Goal: Find specific page/section: Find specific page/section

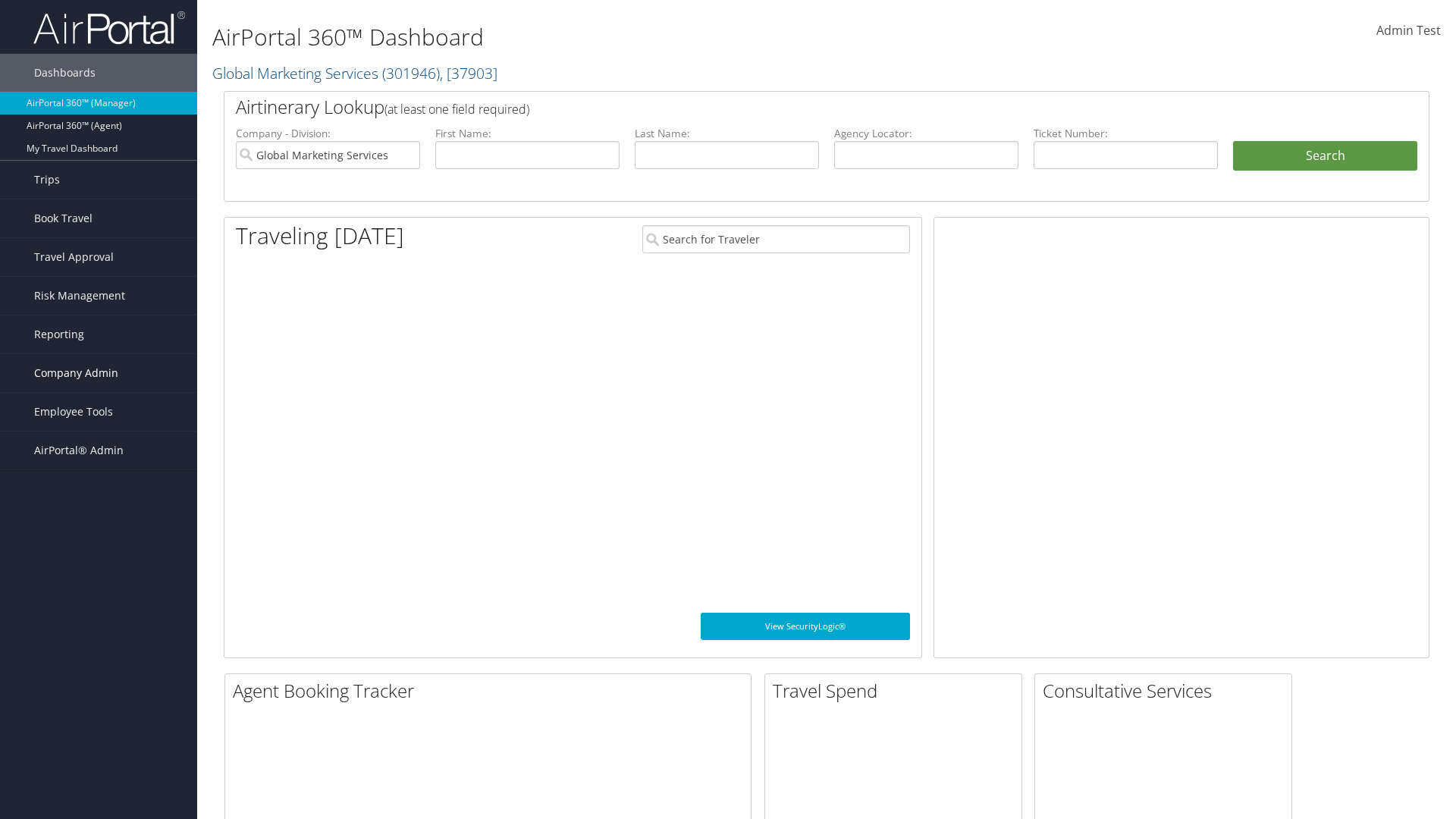
click at [99, 373] on span "Company Admin" at bounding box center [76, 372] width 84 height 38
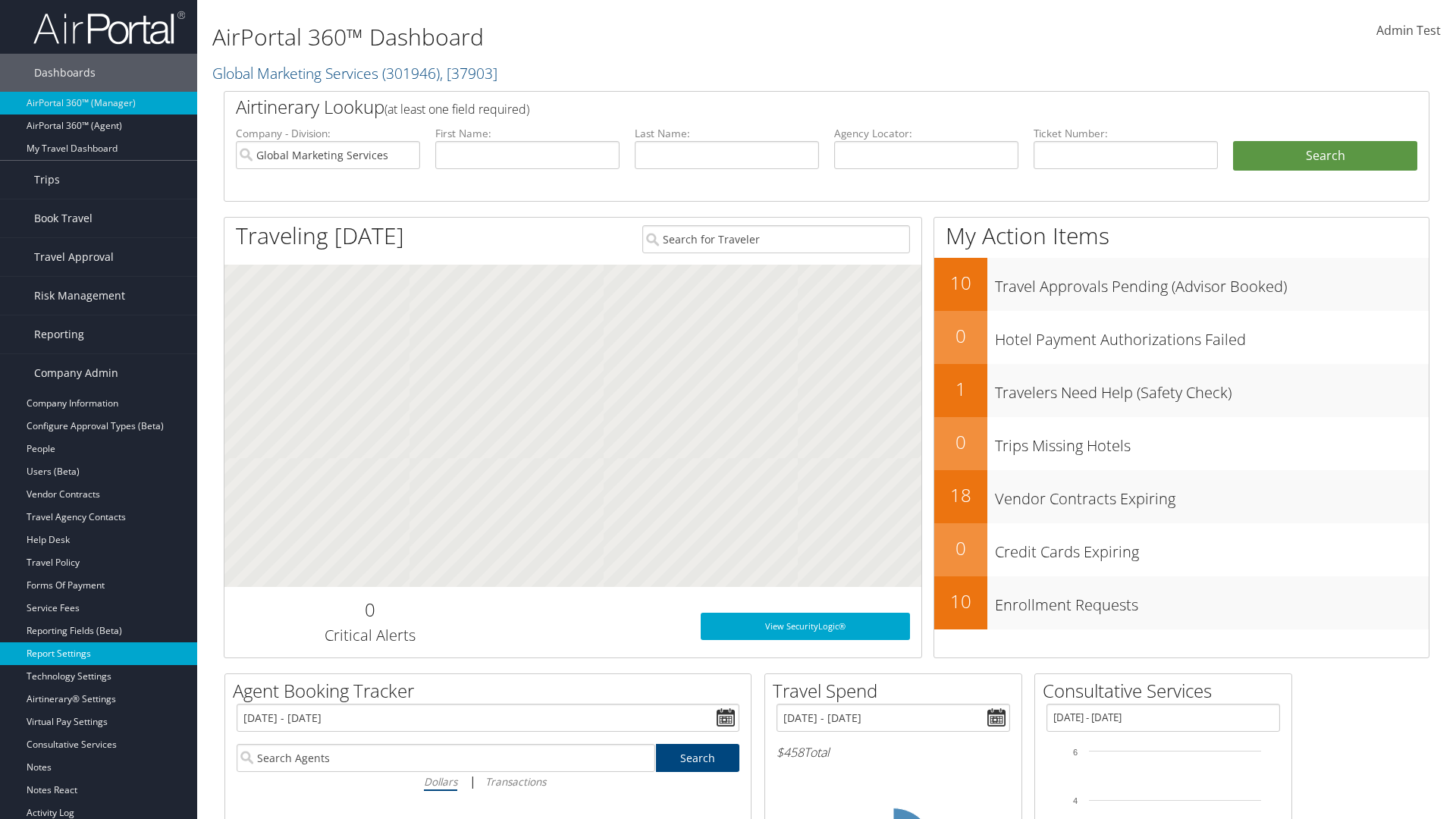
click at [99, 653] on link "Report Settings" at bounding box center [98, 653] width 197 height 23
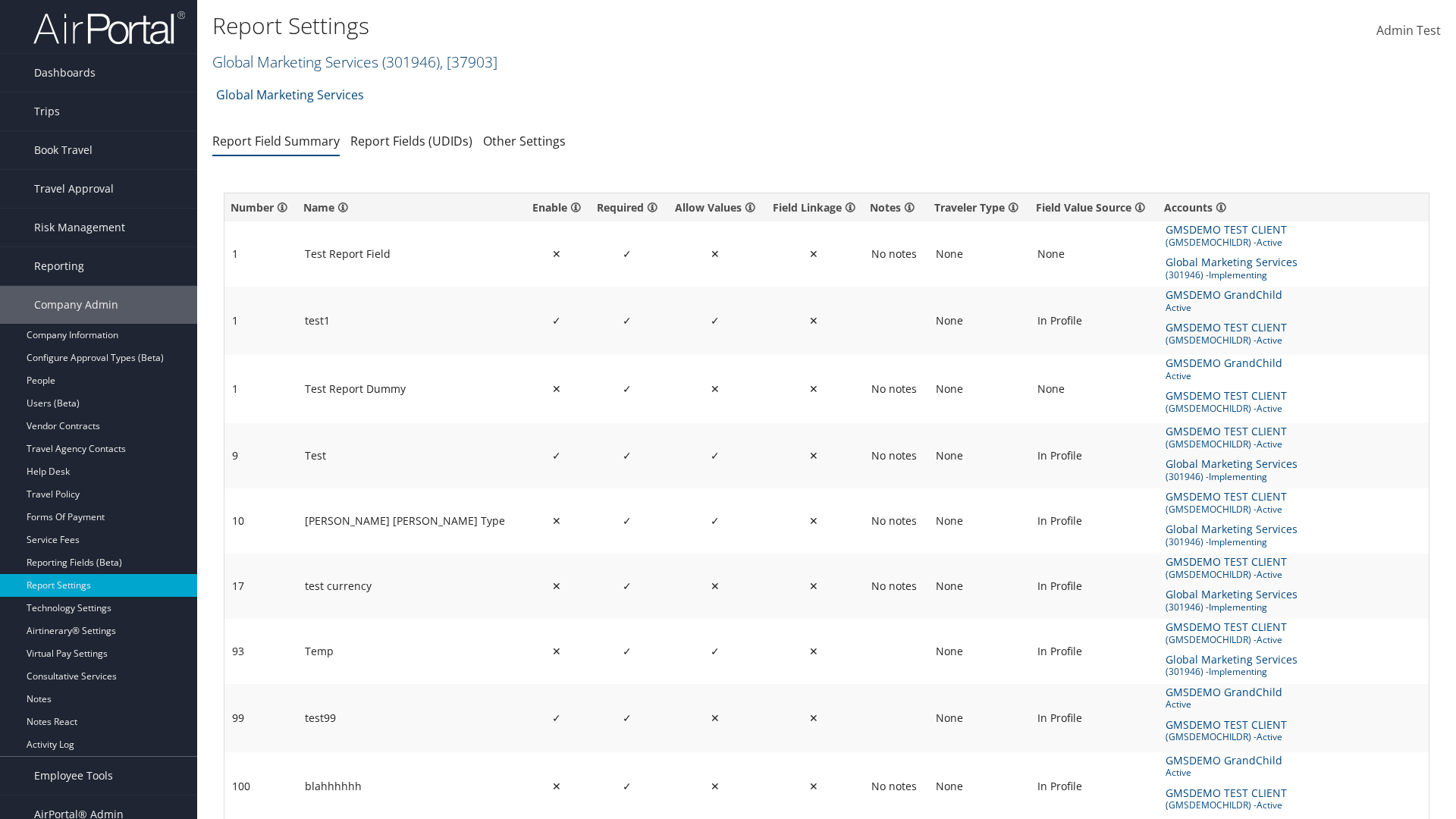
click at [293, 61] on link "Global Marketing Services ( 301946 ) , [ 37903 ]" at bounding box center [355, 61] width 286 height 20
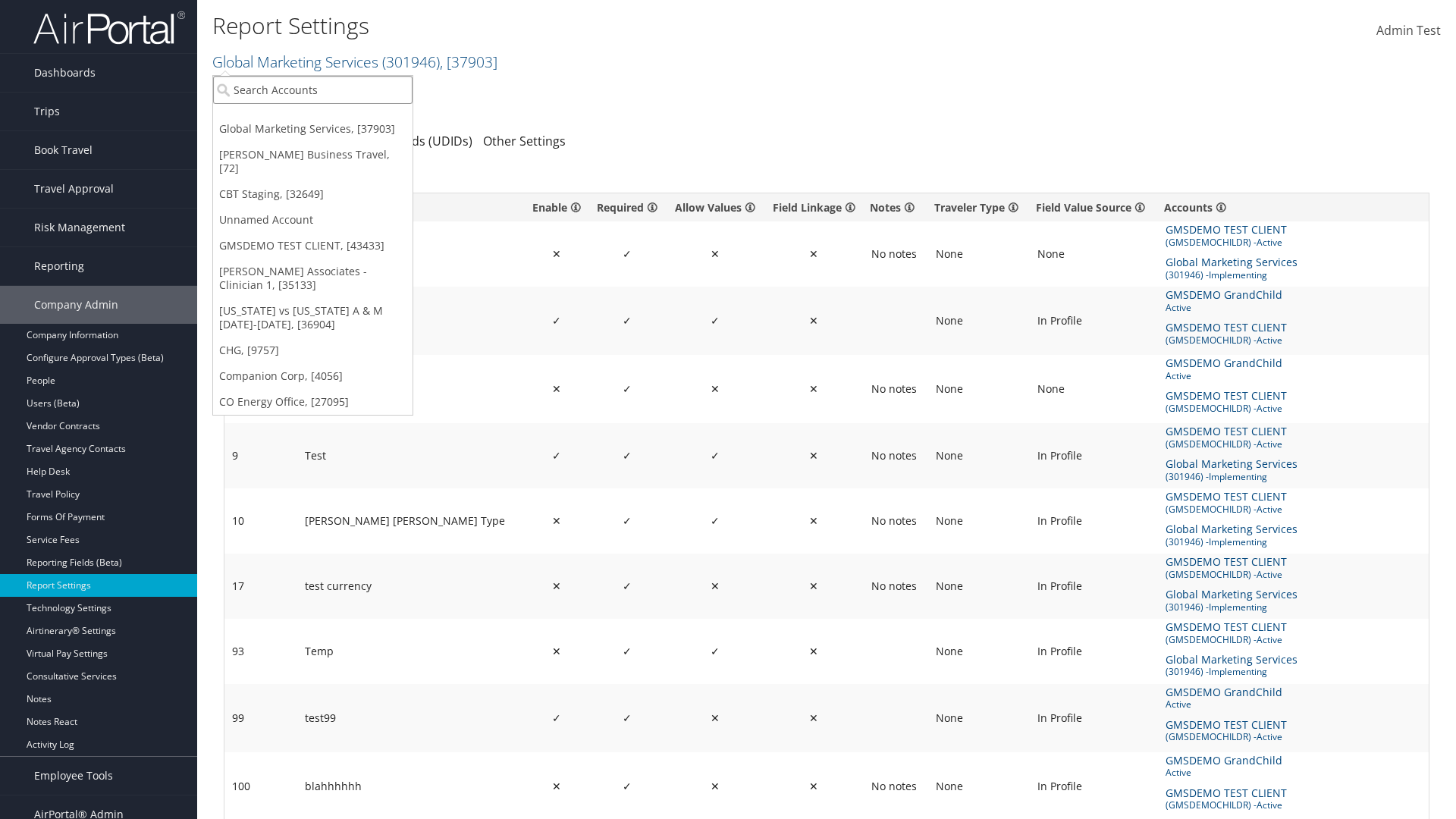
click at [313, 89] on input "search" at bounding box center [313, 90] width 200 height 28
type input "CBTSTG"
click at [313, 117] on div "CBT Staging (CBTSTG), [32649]" at bounding box center [313, 117] width 216 height 14
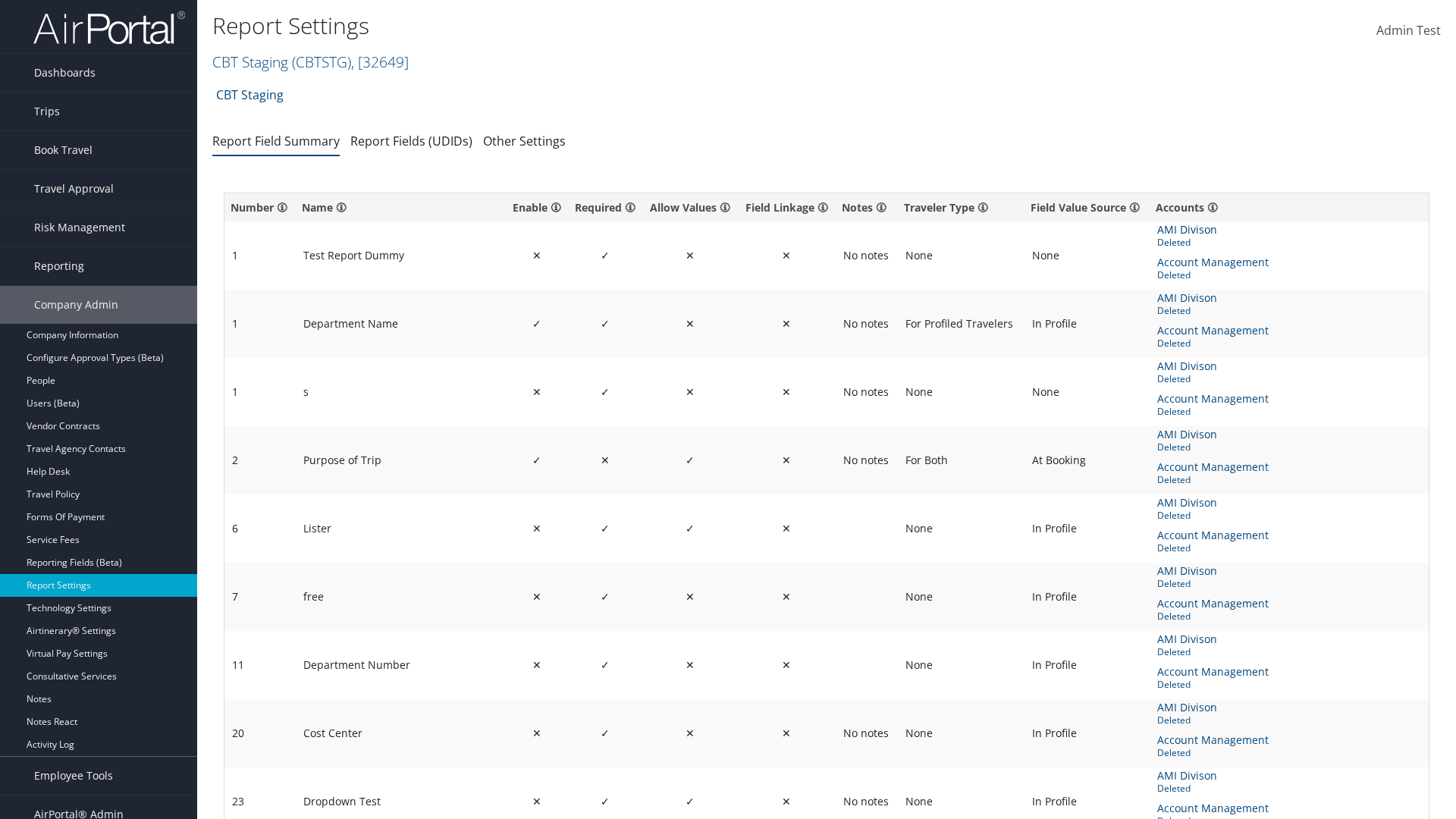
click at [1186, 229] on span "AMI Divison" at bounding box center [1189, 229] width 63 height 17
